Goal: Task Accomplishment & Management: Manage account settings

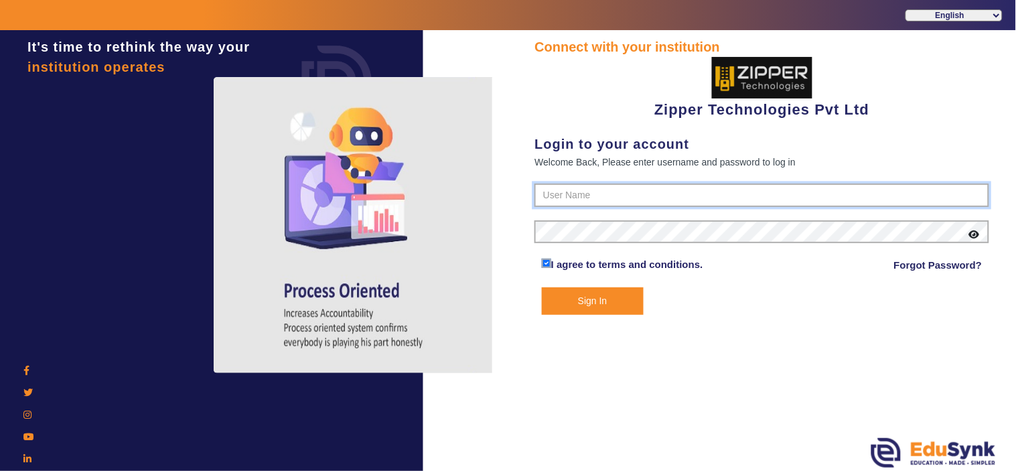
type input "1008790000"
click at [590, 291] on button "Sign In" at bounding box center [593, 300] width 102 height 27
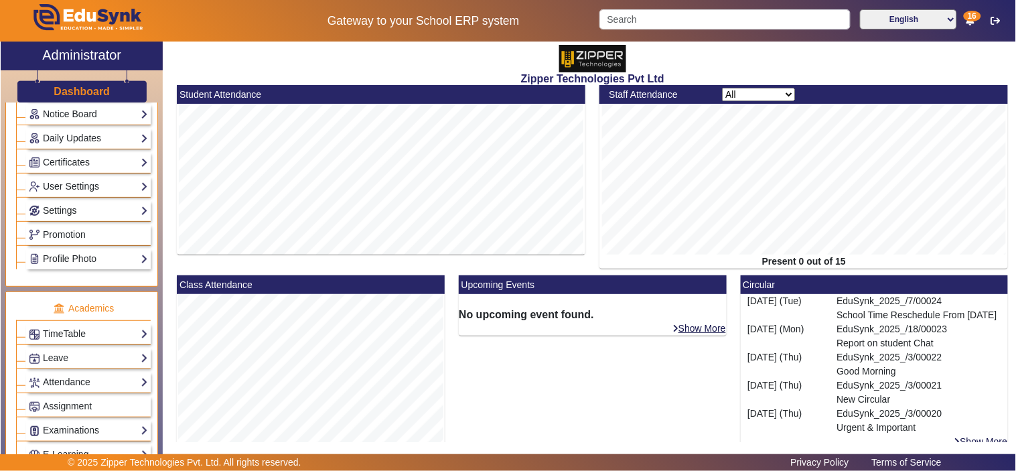
scroll to position [372, 0]
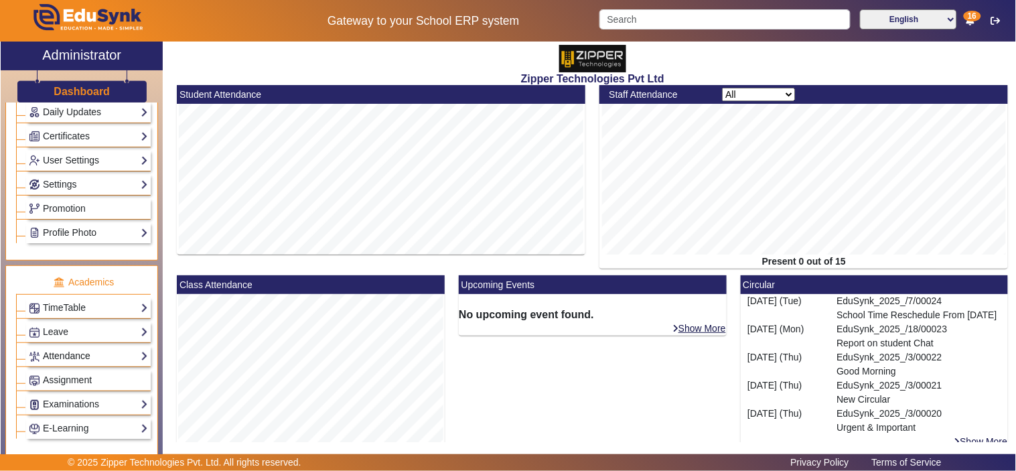
click at [66, 353] on link "Attendance" at bounding box center [88, 355] width 119 height 15
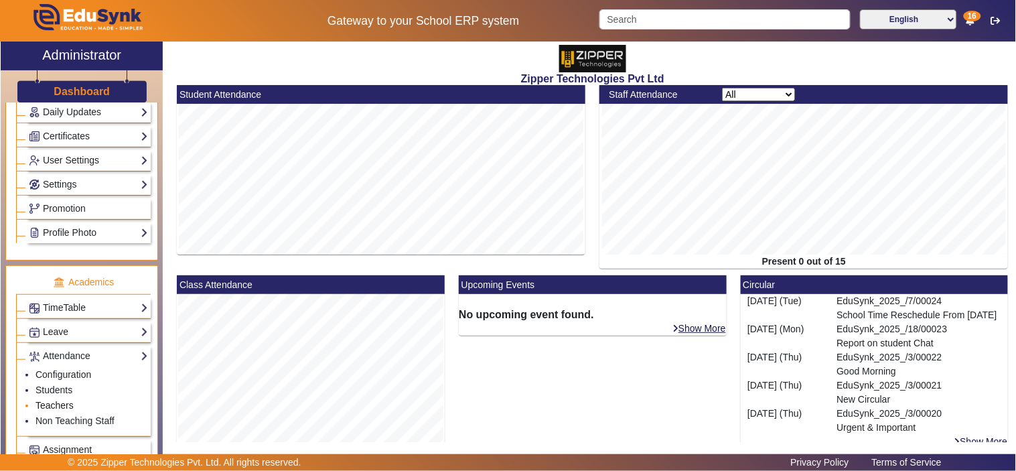
click at [54, 409] on link "Teachers" at bounding box center [54, 405] width 38 height 11
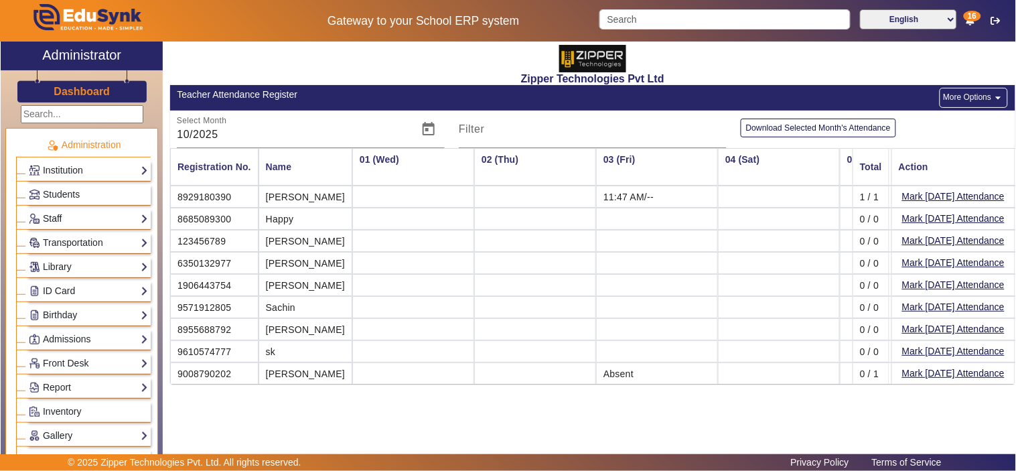
click at [63, 223] on link "Staff" at bounding box center [88, 218] width 119 height 15
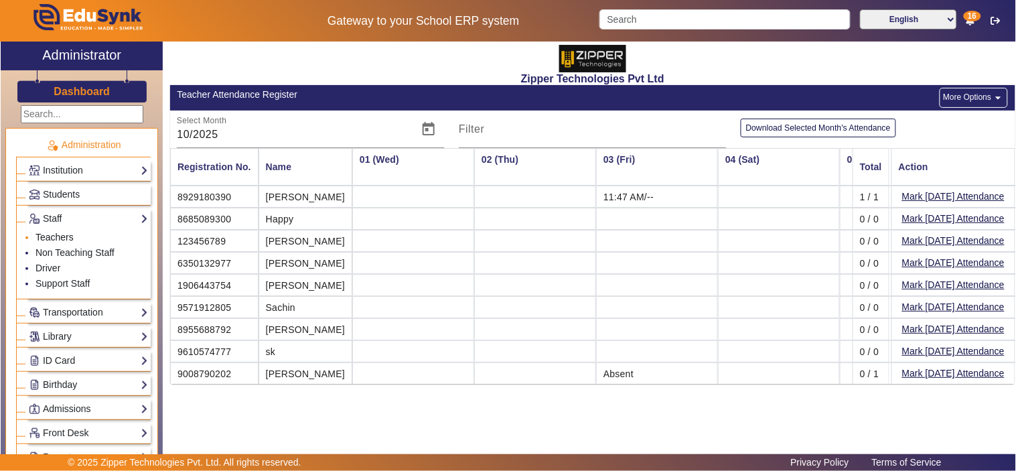
click at [64, 240] on link "Teachers" at bounding box center [54, 237] width 38 height 11
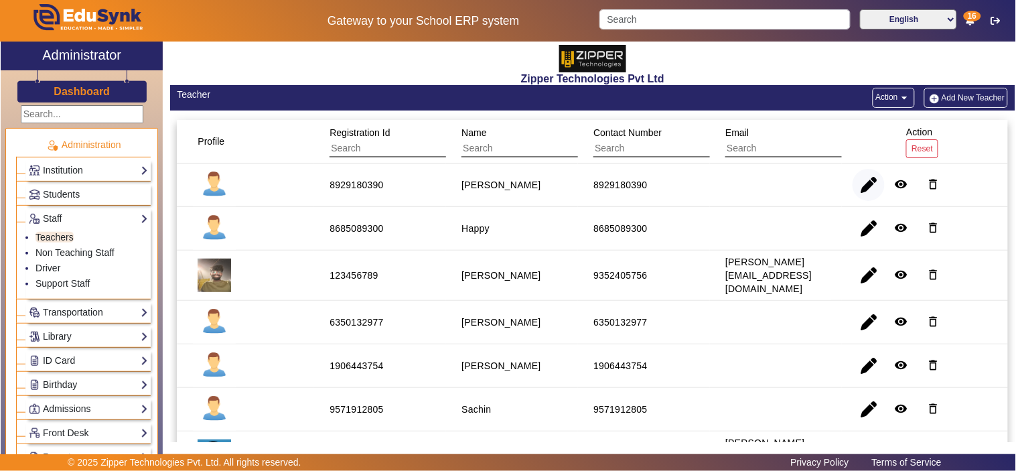
click at [862, 182] on span "button" at bounding box center [868, 185] width 32 height 32
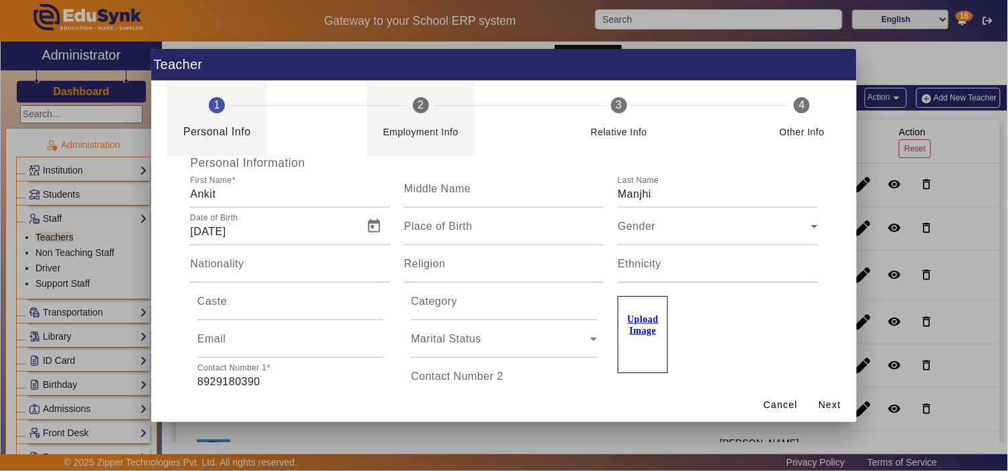
click at [434, 114] on div "Employment Info" at bounding box center [421, 126] width 76 height 27
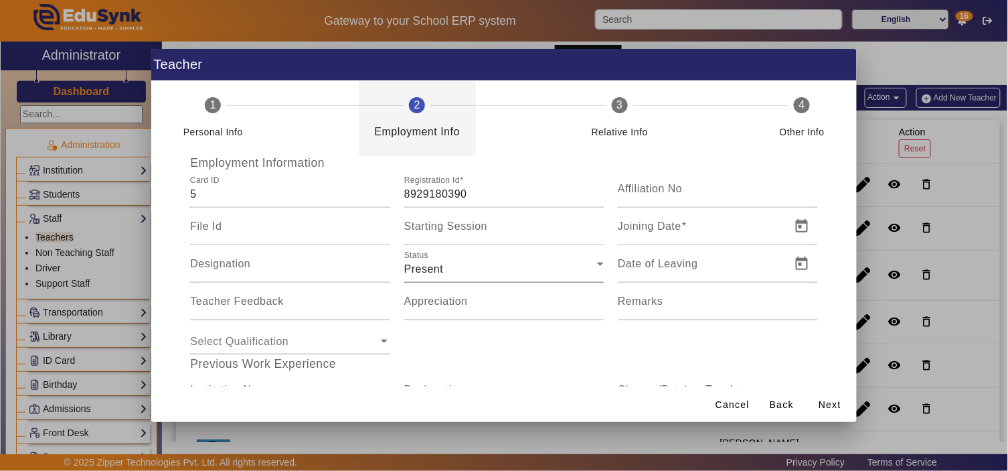
click at [467, 275] on div "Present" at bounding box center [500, 269] width 193 height 16
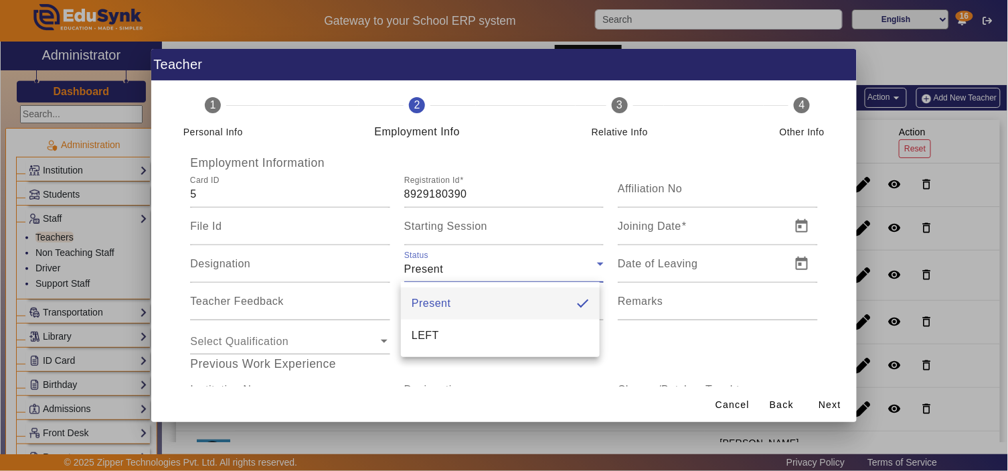
drag, startPoint x: 455, startPoint y: 332, endPoint x: 550, endPoint y: 355, distance: 97.3
click at [455, 333] on mat-option "LEFT" at bounding box center [500, 335] width 199 height 32
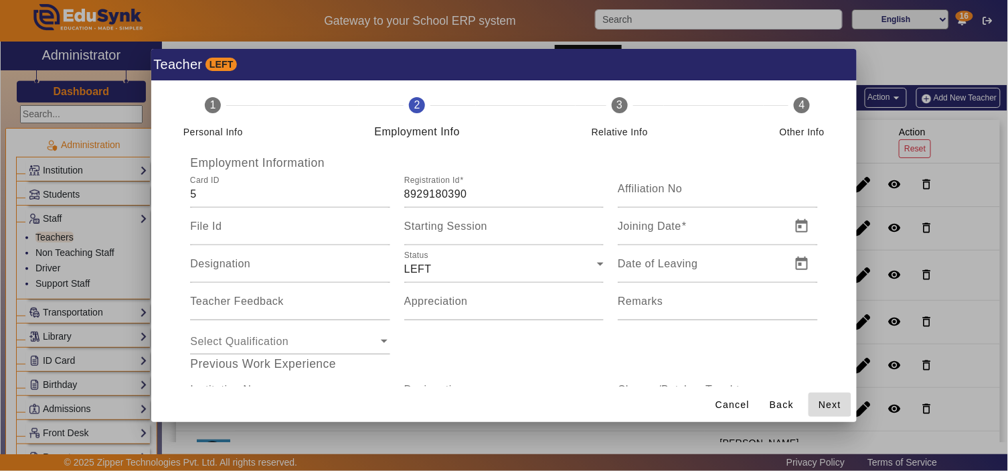
click at [831, 404] on span "Next" at bounding box center [830, 405] width 23 height 14
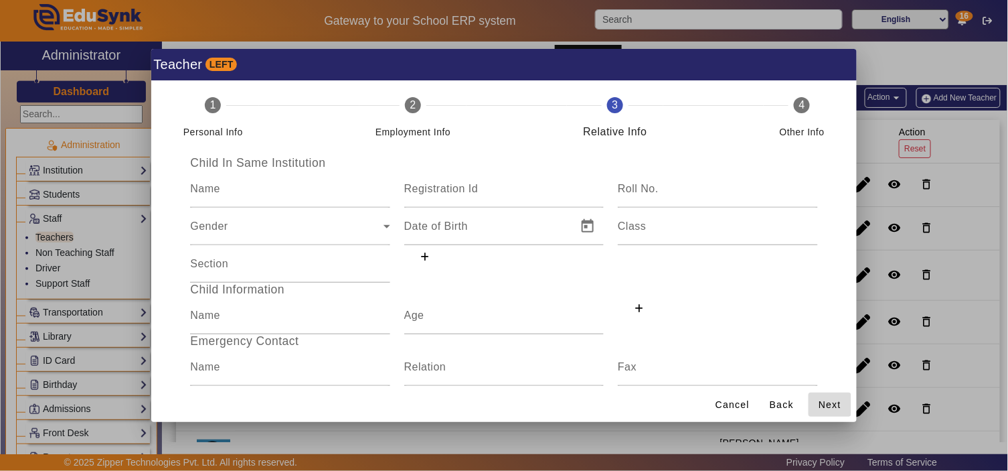
click at [831, 404] on span "Next" at bounding box center [830, 405] width 23 height 14
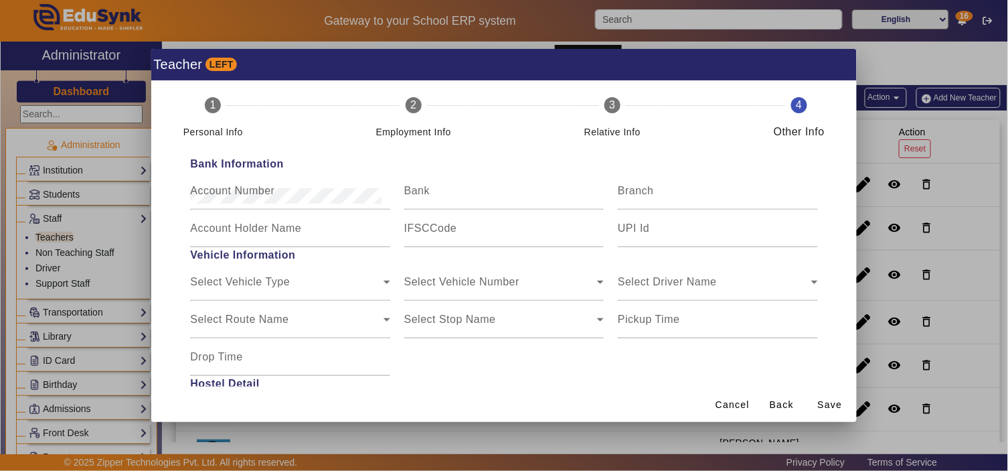
click at [831, 404] on span "Save" at bounding box center [830, 405] width 25 height 14
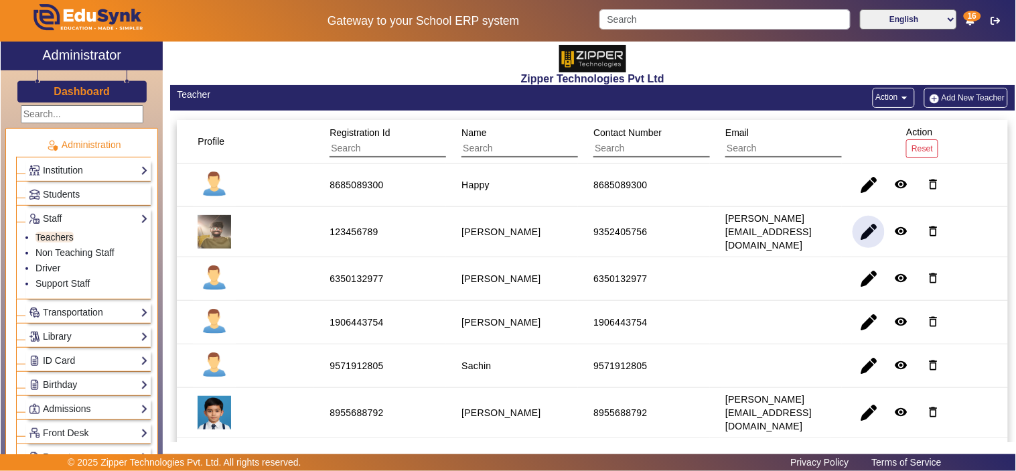
click at [864, 230] on span "button" at bounding box center [868, 232] width 32 height 32
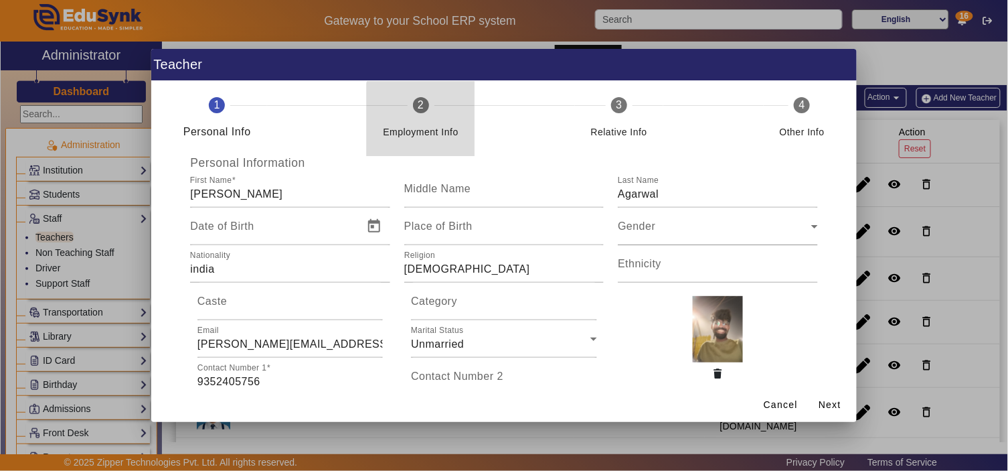
click at [443, 121] on div "Employment Info" at bounding box center [421, 126] width 76 height 27
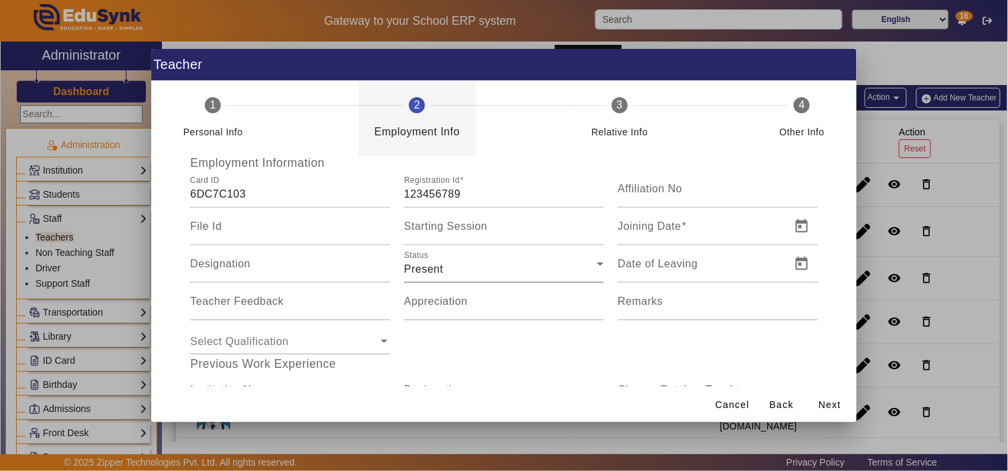
click at [511, 262] on div "Present" at bounding box center [500, 269] width 193 height 16
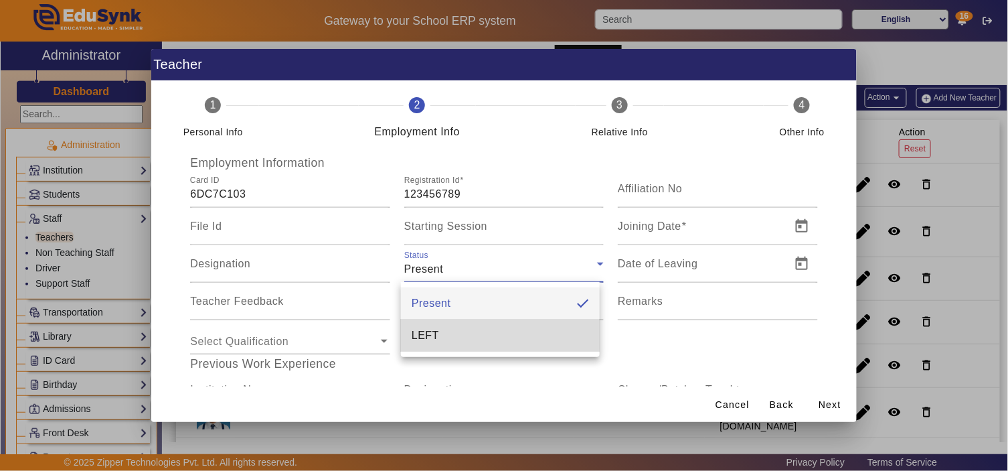
click at [459, 333] on mat-option "LEFT" at bounding box center [500, 335] width 199 height 32
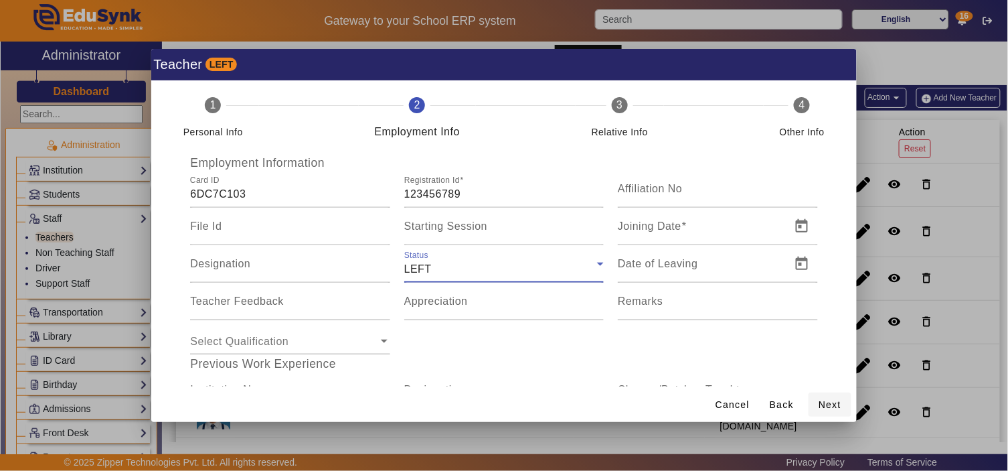
click at [831, 407] on span "Next" at bounding box center [830, 405] width 23 height 14
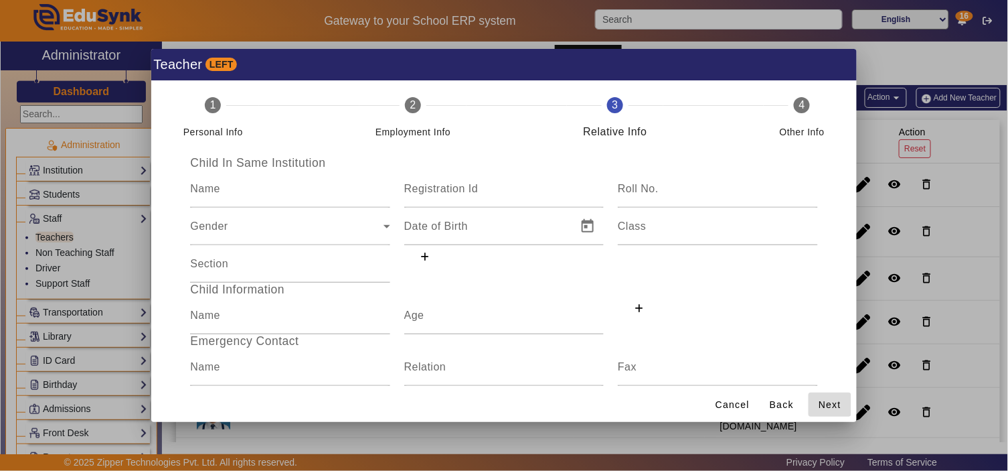
click at [831, 407] on span "Next" at bounding box center [830, 405] width 23 height 14
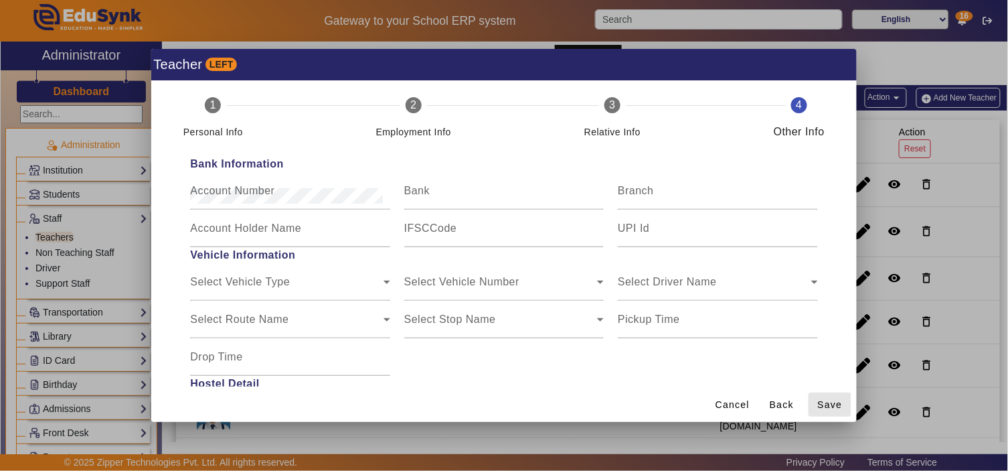
click at [831, 407] on span "Save" at bounding box center [830, 405] width 25 height 14
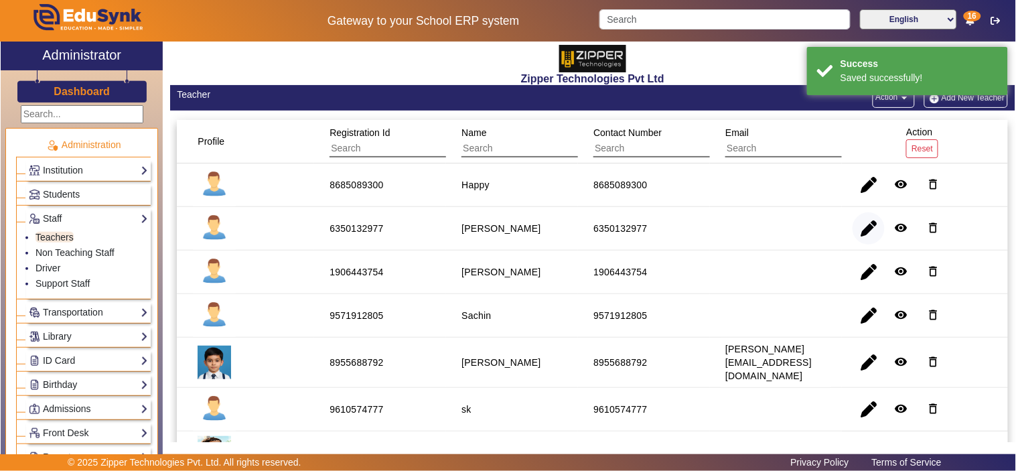
click at [864, 224] on span "button" at bounding box center [868, 228] width 32 height 32
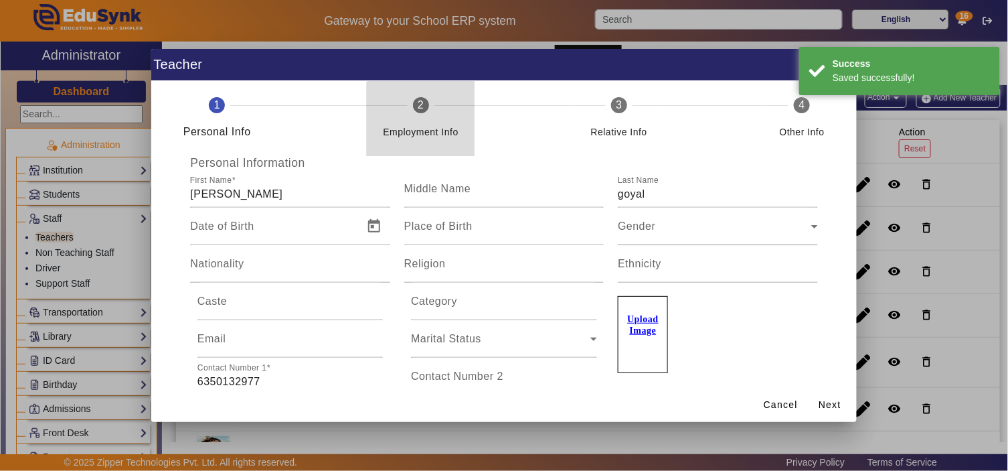
click at [422, 121] on div "Employment Info" at bounding box center [421, 126] width 76 height 27
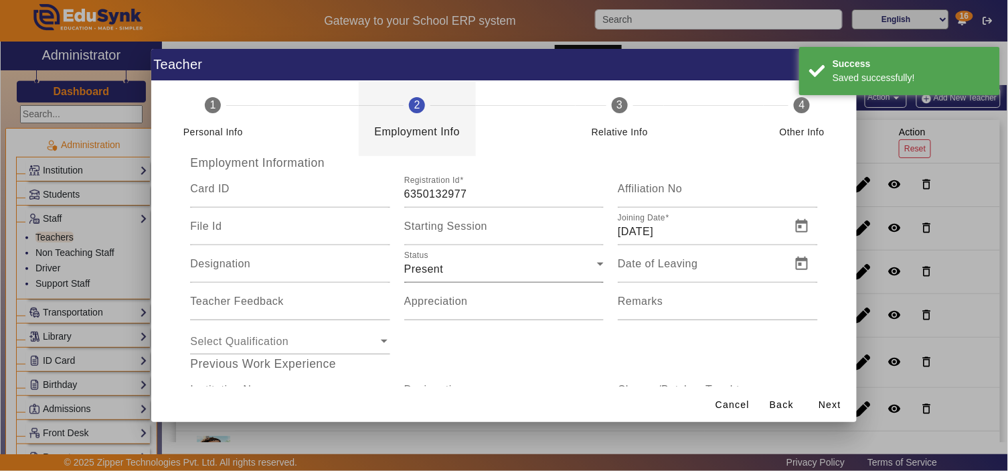
click at [534, 262] on div "Present" at bounding box center [500, 269] width 193 height 16
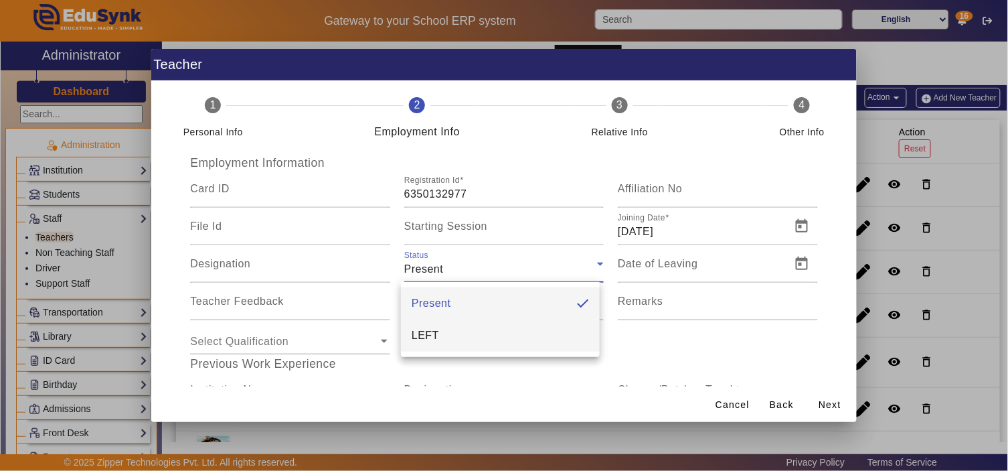
click at [490, 336] on mat-option "LEFT" at bounding box center [500, 335] width 199 height 32
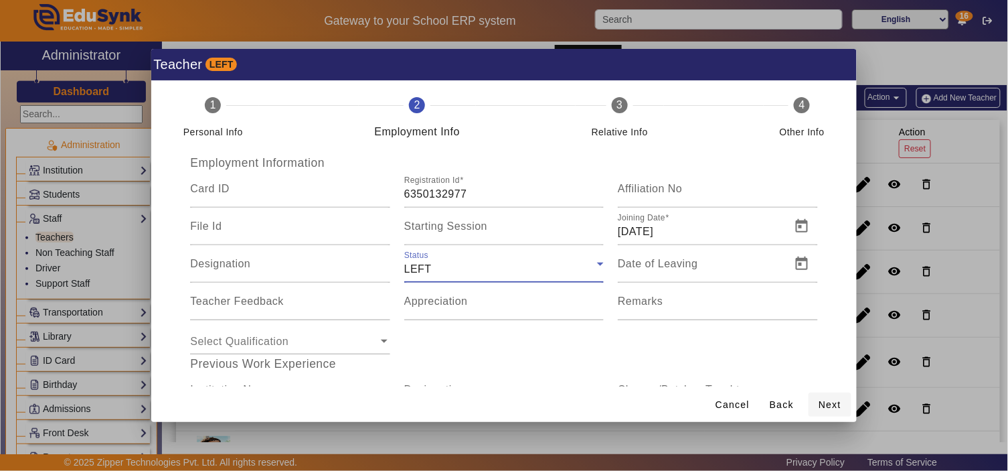
click at [842, 406] on span "Next" at bounding box center [830, 405] width 23 height 14
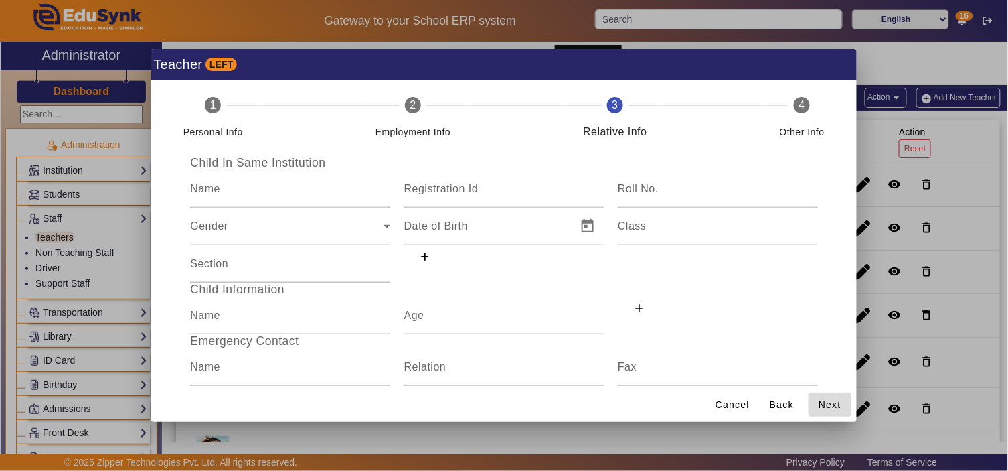
click at [834, 406] on span "Next" at bounding box center [830, 405] width 23 height 14
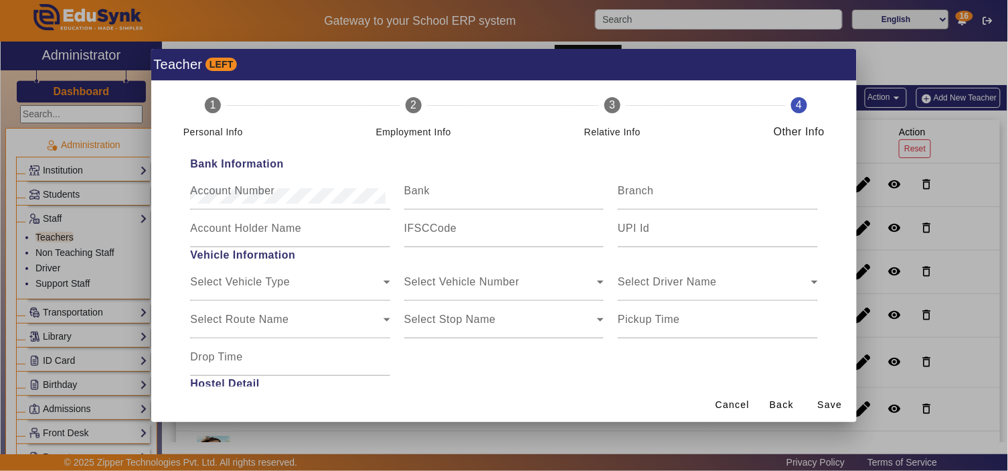
click at [834, 406] on span "Save" at bounding box center [830, 405] width 25 height 14
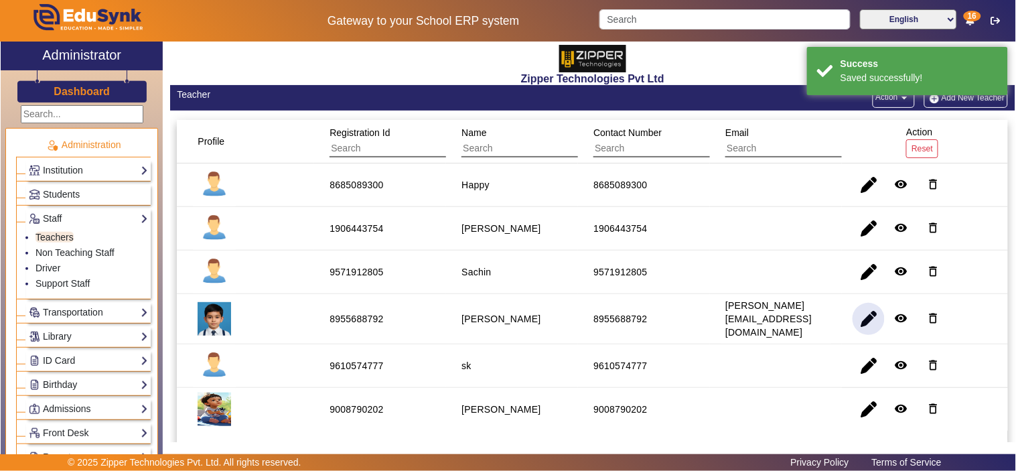
click at [867, 311] on span "button" at bounding box center [868, 319] width 32 height 32
click at [406, 115] on div "Profile Registration Id Name Contact Number Email Action Reset 8685089300 Happy…" at bounding box center [592, 293] width 845 height 366
click at [852, 313] on span "button" at bounding box center [868, 319] width 32 height 32
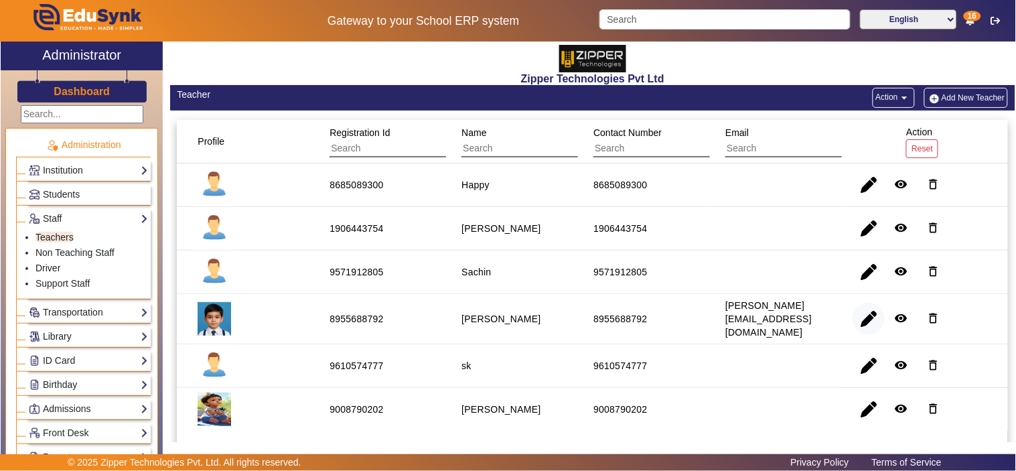
click at [853, 325] on span "button" at bounding box center [868, 319] width 32 height 32
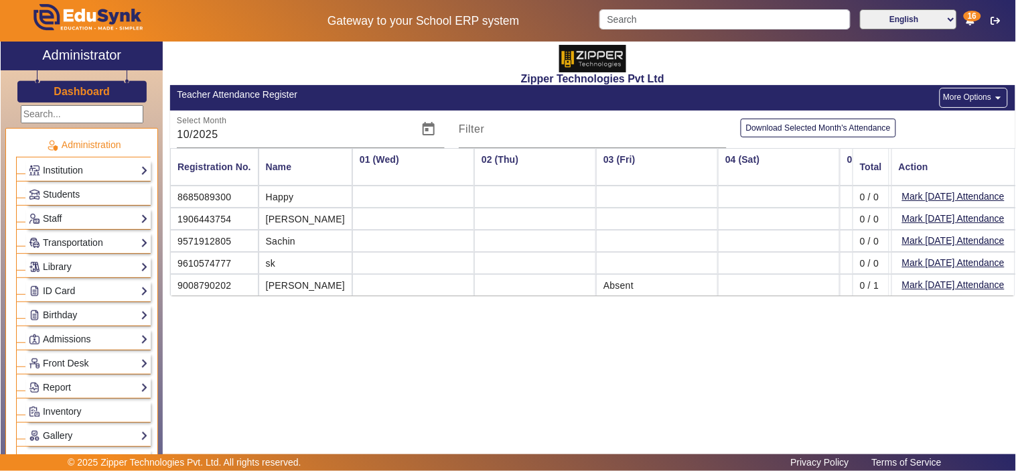
scroll to position [0, 420]
